Goal: Complete application form: Complete application form

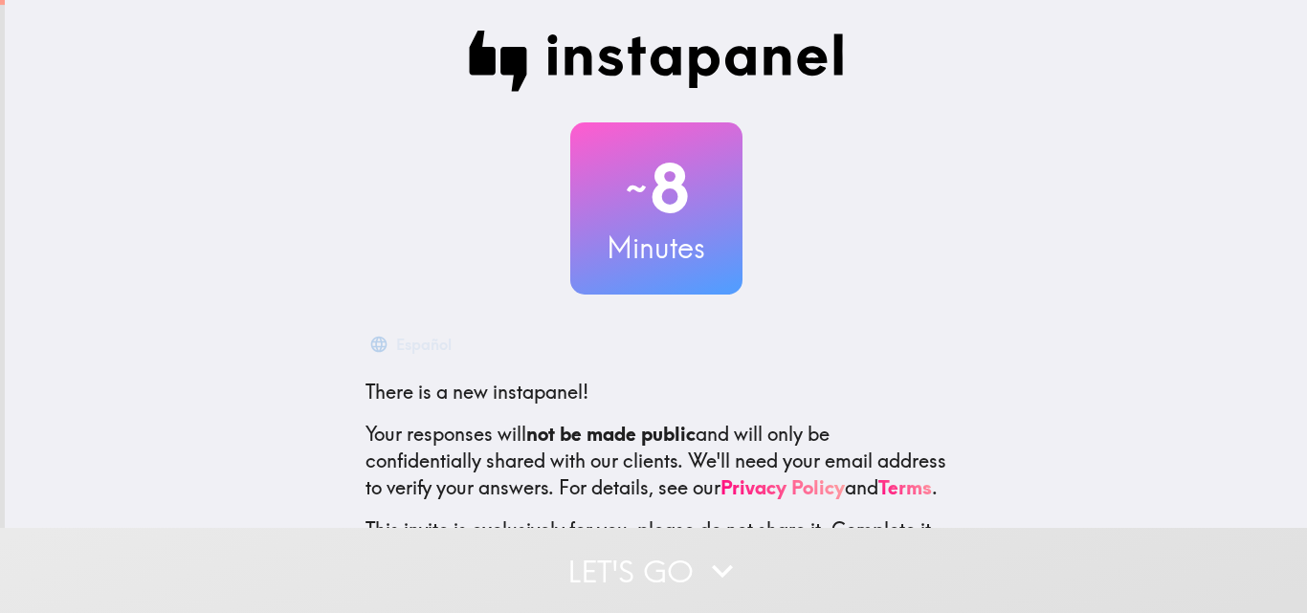
scroll to position [183, 0]
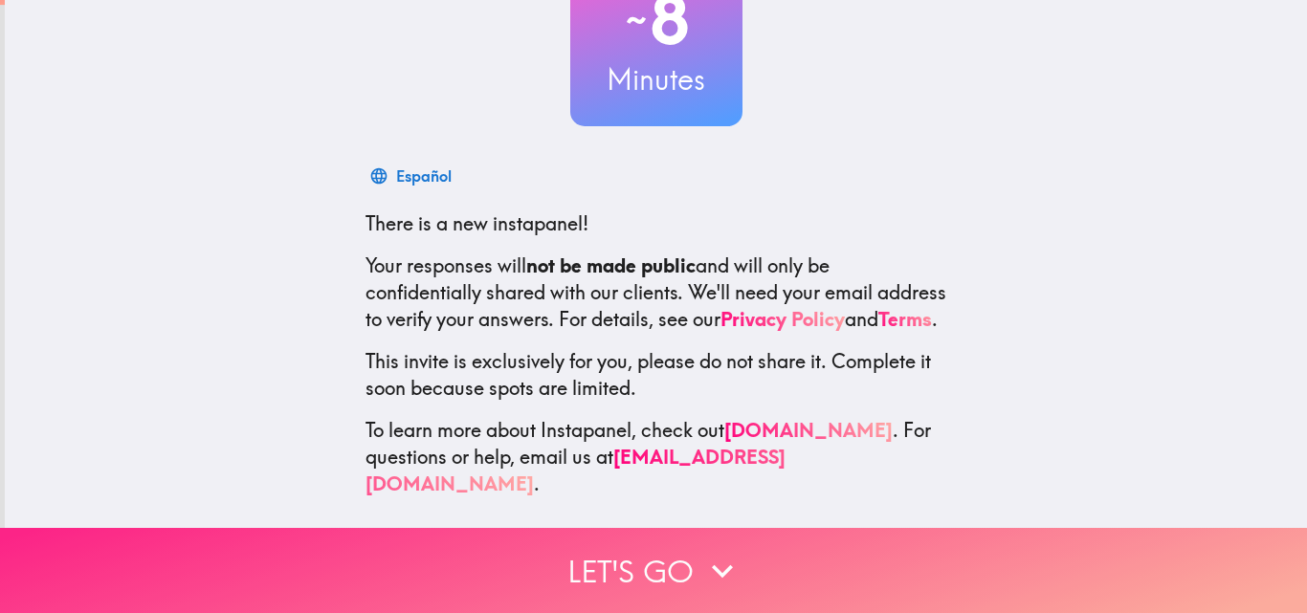
click at [668, 571] on button "Let's go" at bounding box center [653, 570] width 1307 height 85
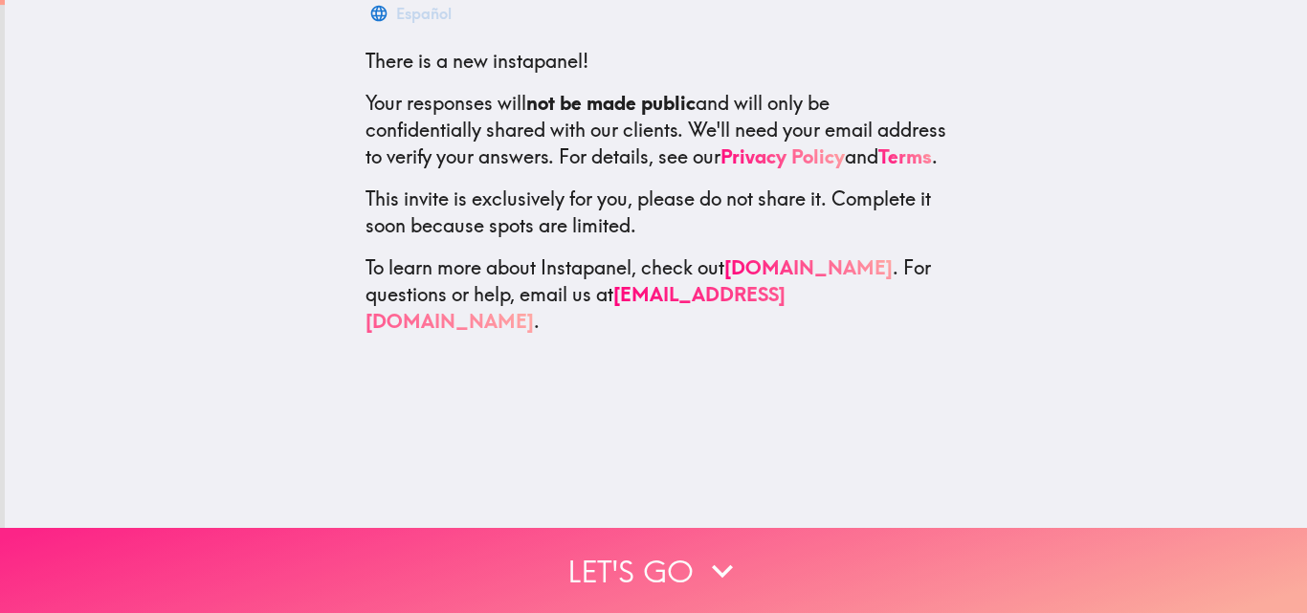
scroll to position [0, 0]
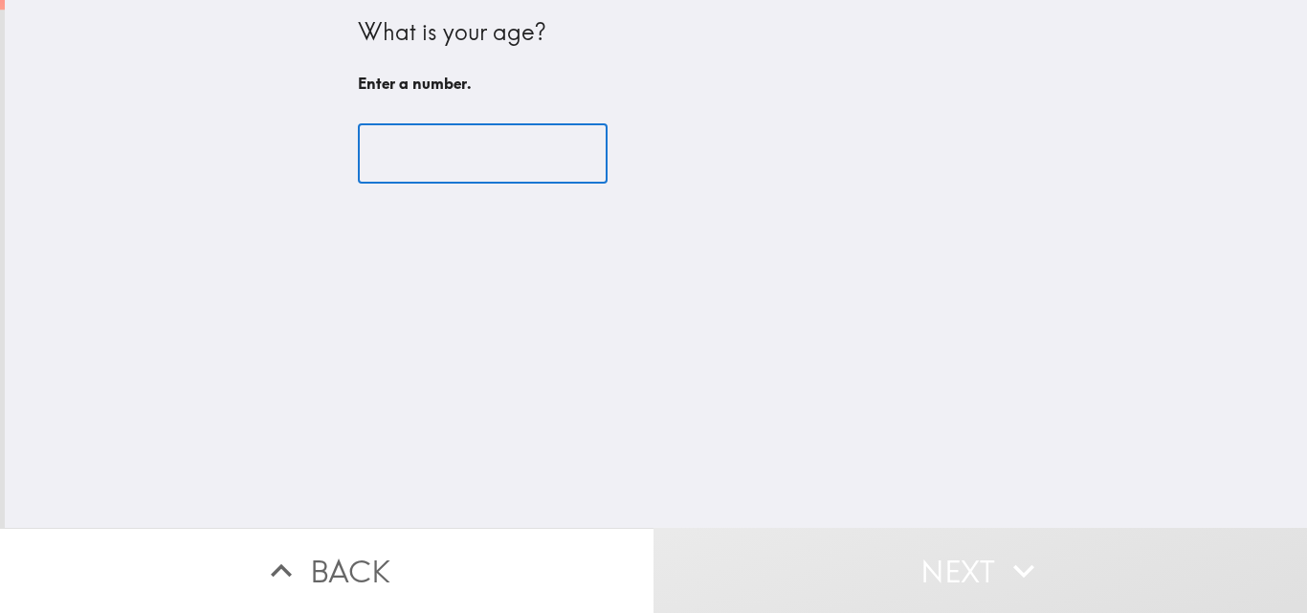
click at [465, 187] on div "​" at bounding box center [656, 153] width 597 height 105
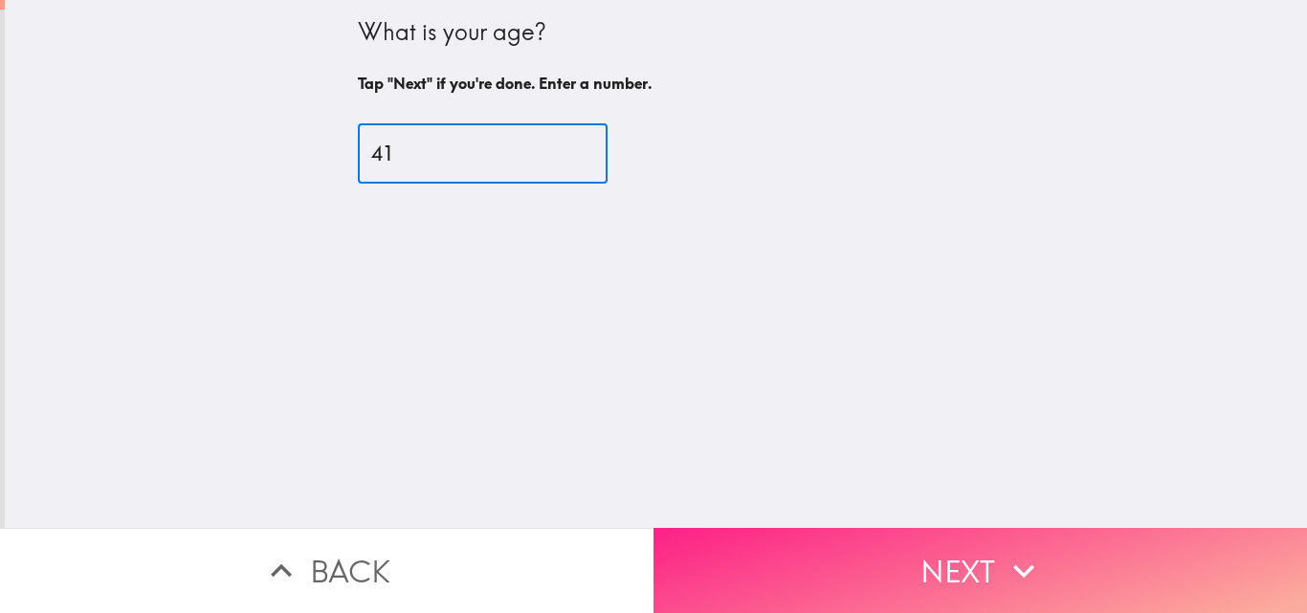
type input "41"
click at [772, 586] on button "Next" at bounding box center [981, 570] width 654 height 85
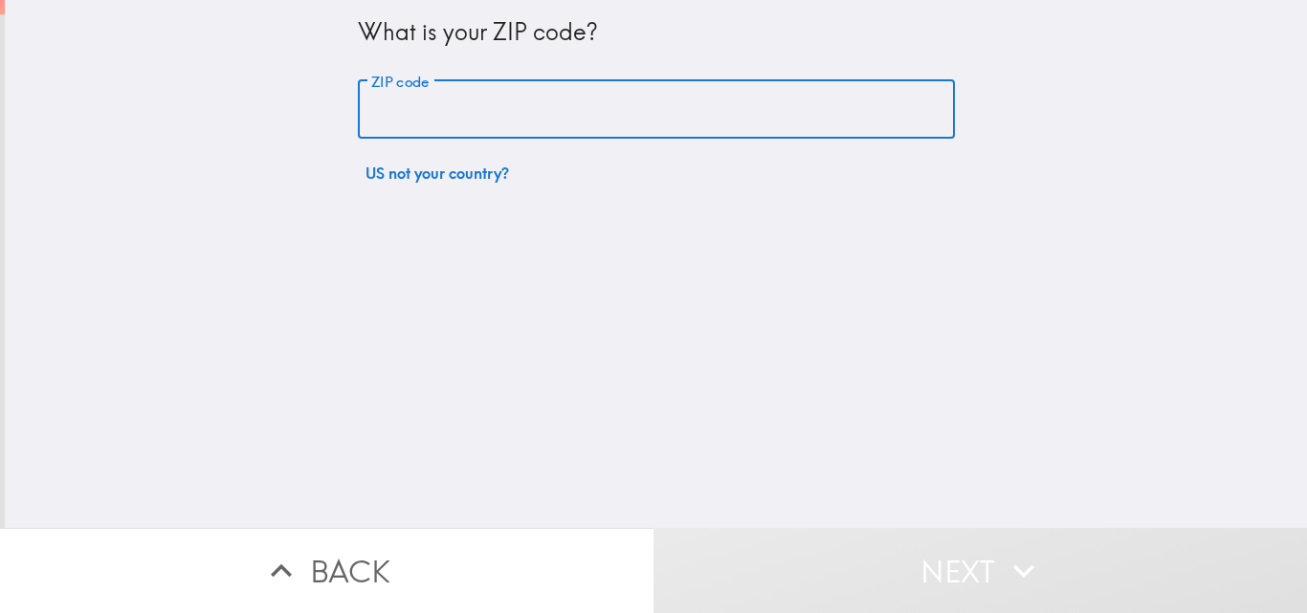
click at [557, 108] on input "ZIP code" at bounding box center [656, 109] width 597 height 59
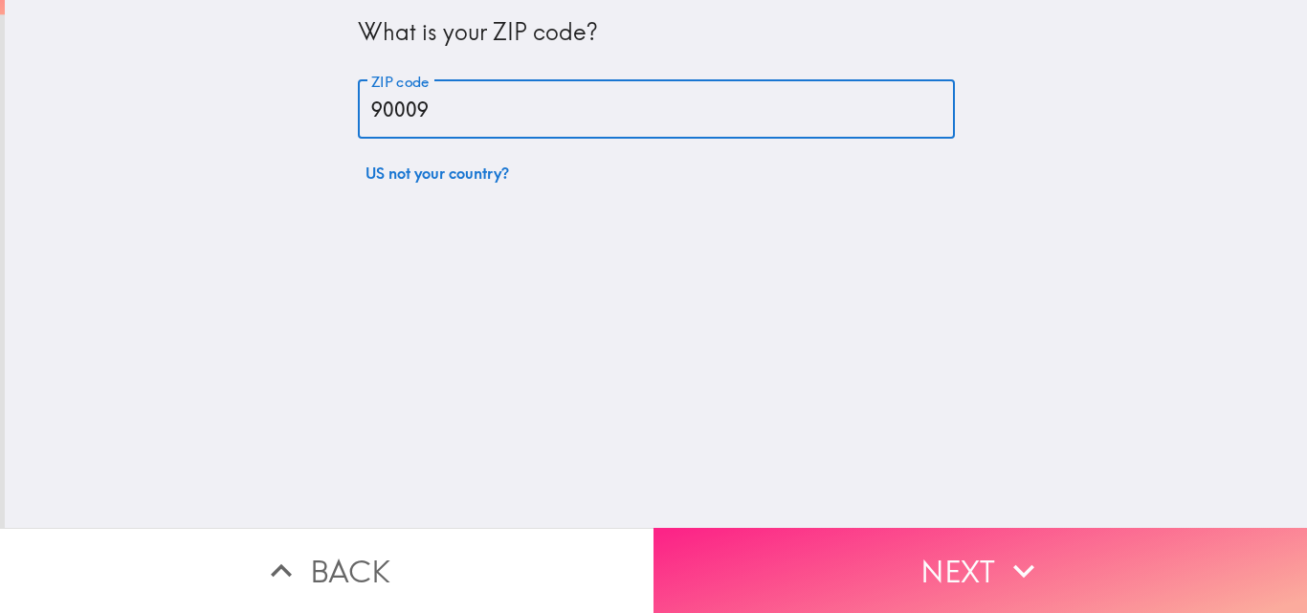
type input "90009"
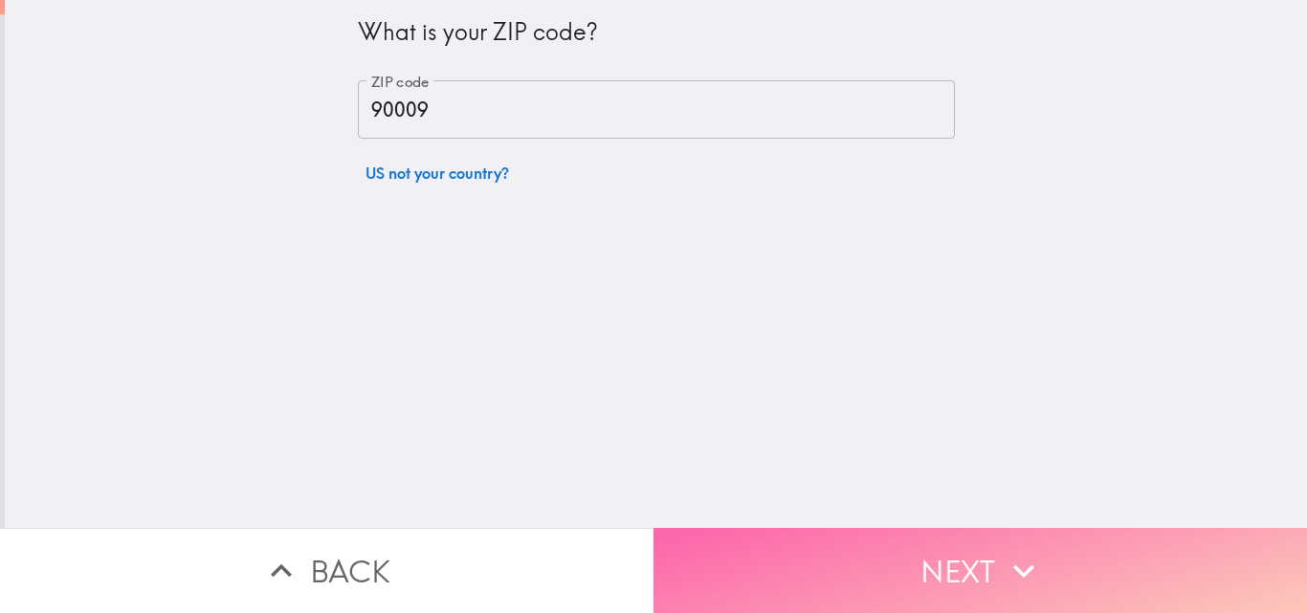
click at [750, 537] on button "Next" at bounding box center [981, 570] width 654 height 85
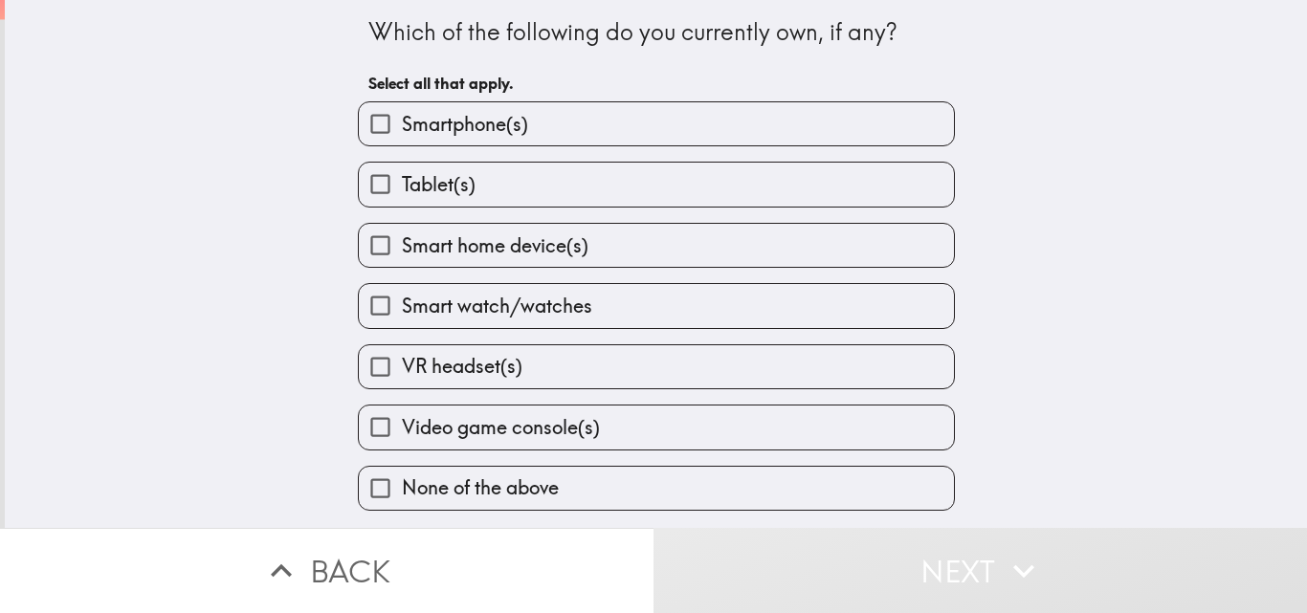
click at [431, 123] on span "Smartphone(s)" at bounding box center [465, 124] width 126 height 27
click at [402, 123] on input "Smartphone(s)" at bounding box center [380, 123] width 43 height 43
checkbox input "true"
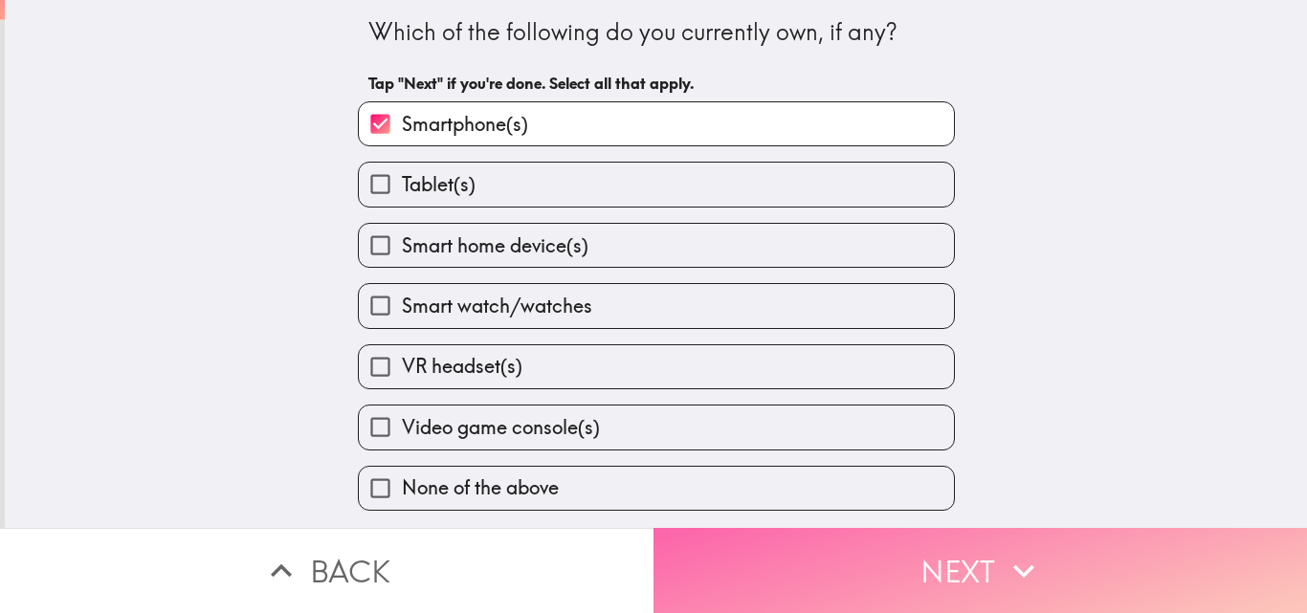
click at [739, 575] on button "Next" at bounding box center [981, 570] width 654 height 85
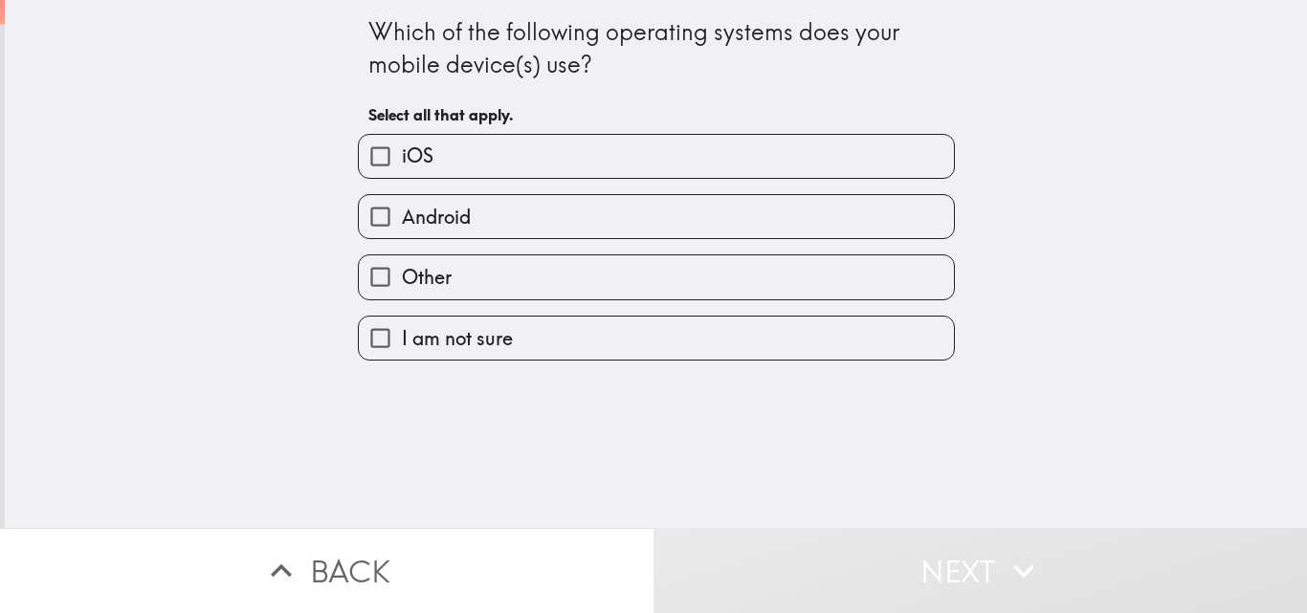
click at [464, 145] on label "iOS" at bounding box center [656, 156] width 595 height 43
click at [402, 145] on input "iOS" at bounding box center [380, 156] width 43 height 43
checkbox input "true"
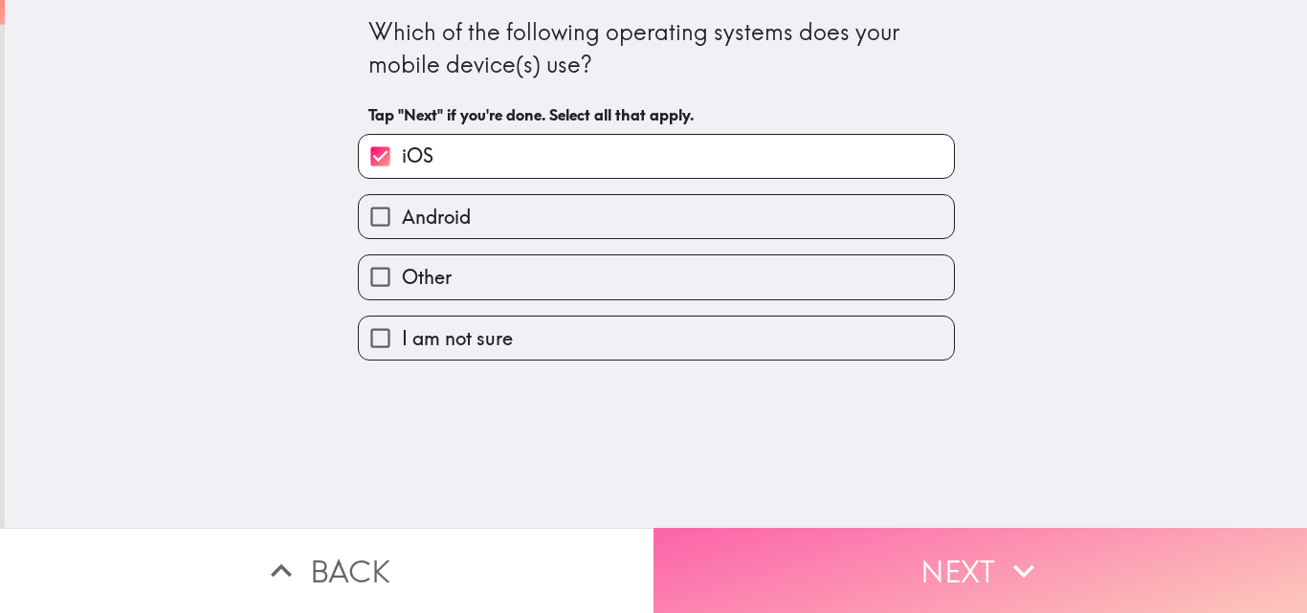
click at [799, 553] on button "Next" at bounding box center [981, 570] width 654 height 85
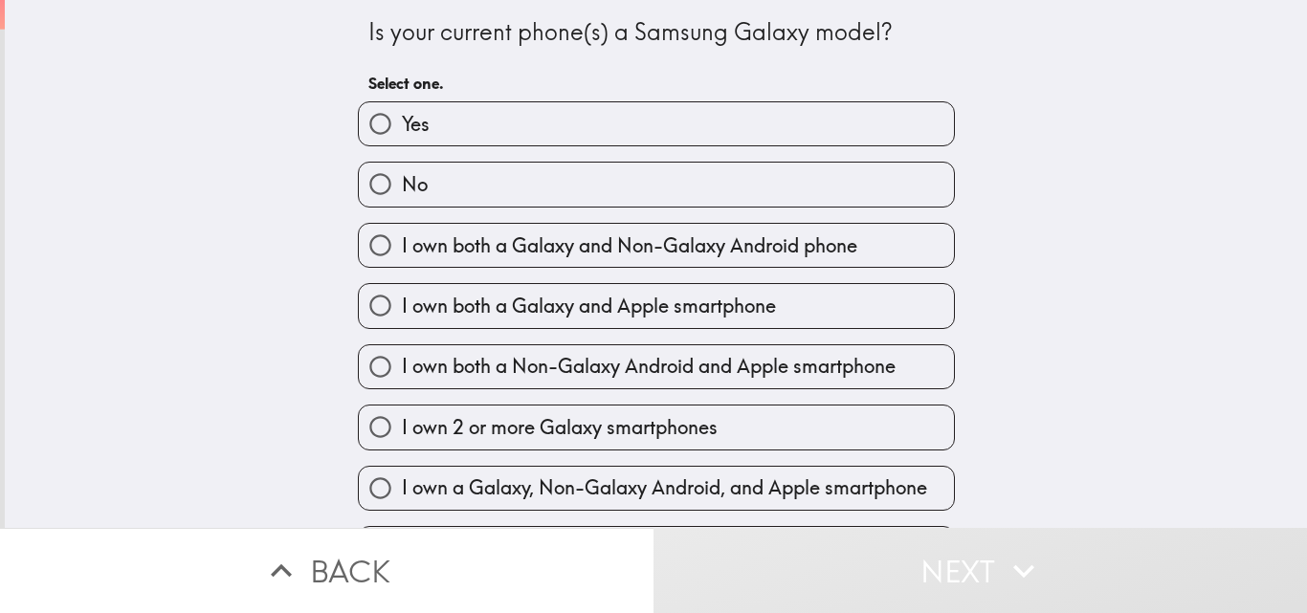
click at [385, 121] on input "Yes" at bounding box center [380, 123] width 43 height 43
radio input "true"
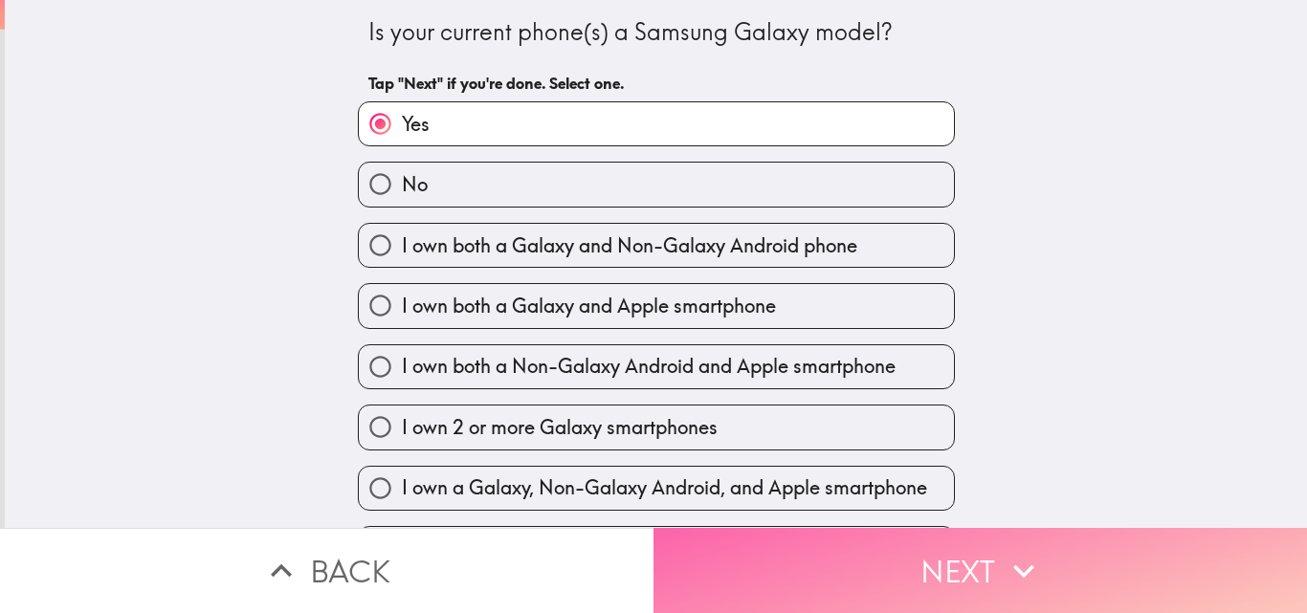
click at [731, 582] on button "Next" at bounding box center [981, 570] width 654 height 85
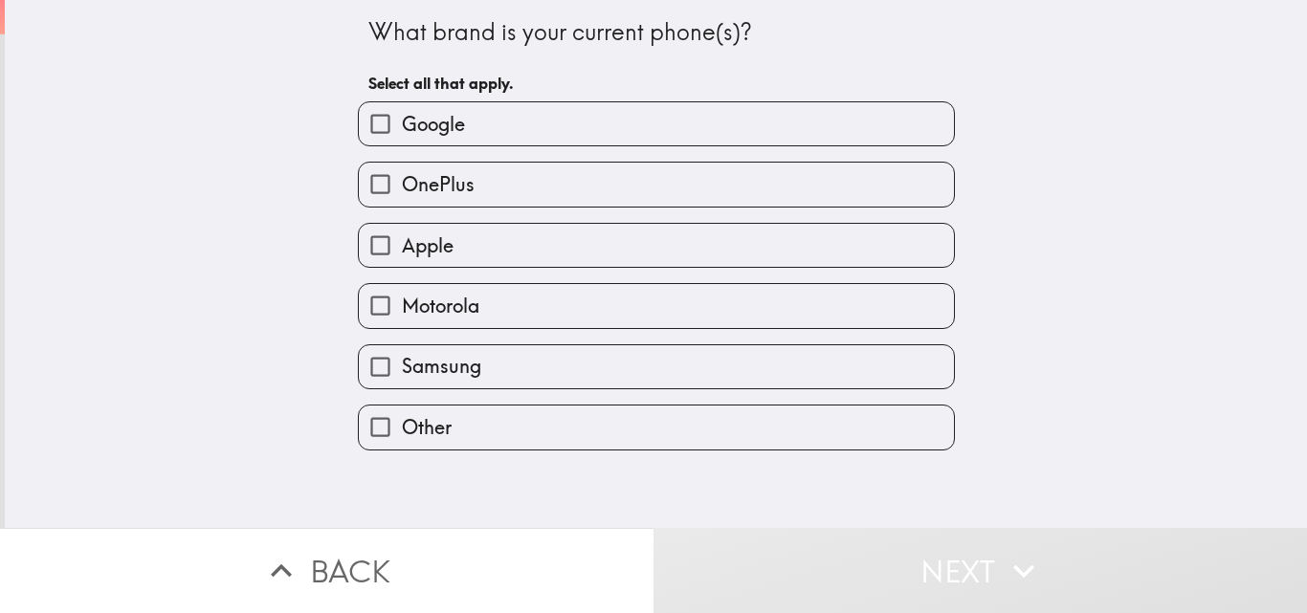
click at [409, 256] on span "Apple" at bounding box center [428, 246] width 52 height 27
click at [402, 256] on input "Apple" at bounding box center [380, 245] width 43 height 43
checkbox input "true"
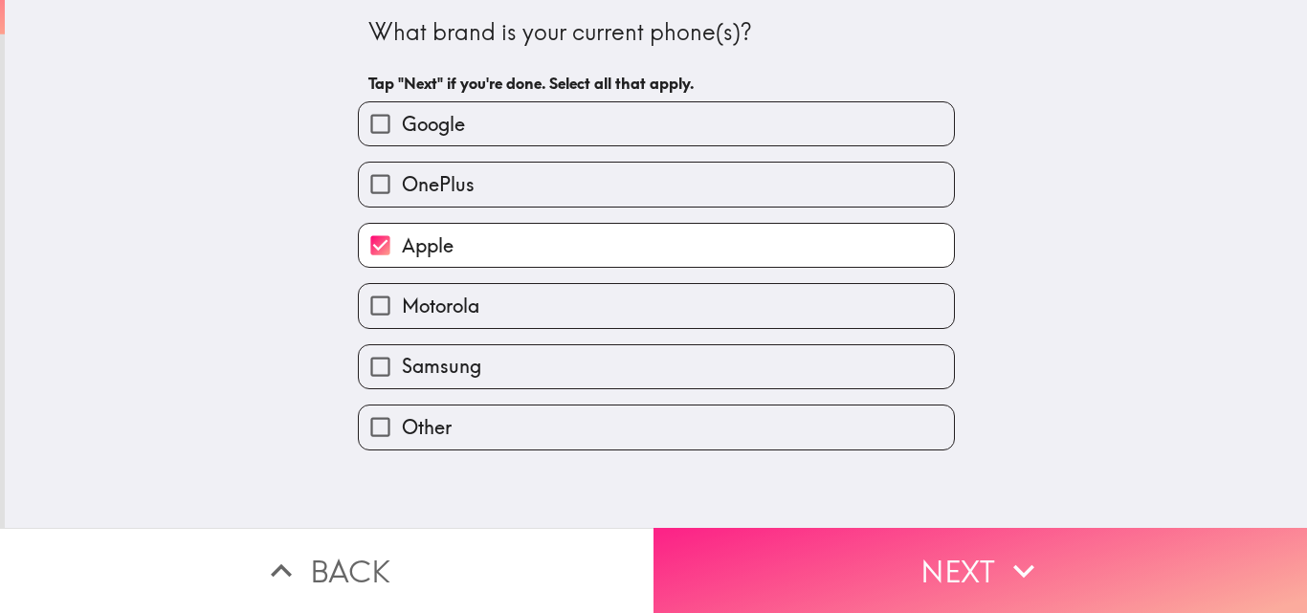
click at [887, 575] on button "Next" at bounding box center [981, 570] width 654 height 85
